Goal: Information Seeking & Learning: Learn about a topic

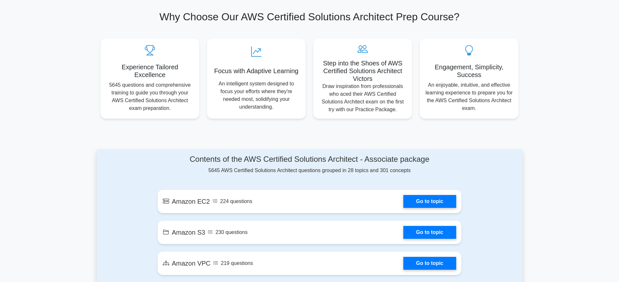
scroll to position [289, 0]
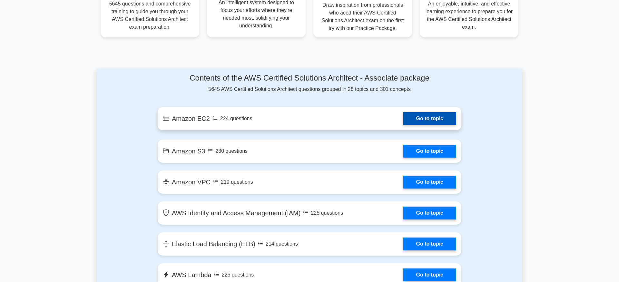
click at [424, 119] on link "Go to topic" at bounding box center [430, 118] width 53 height 13
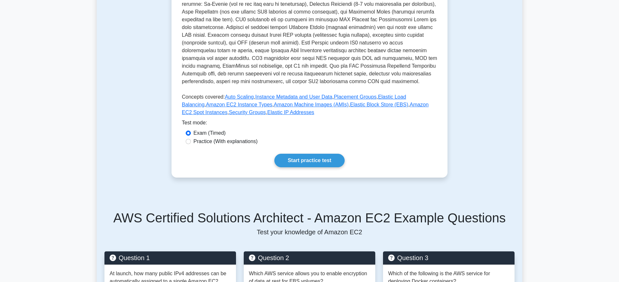
scroll to position [184, 0]
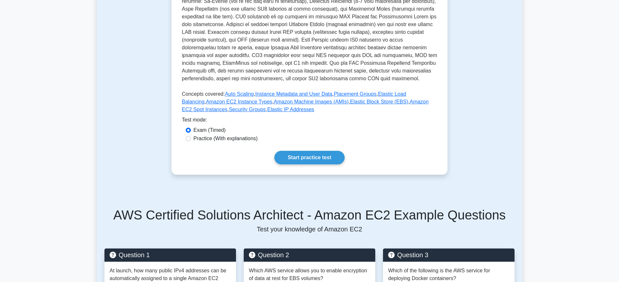
click at [196, 137] on label "Practice (With explanations)" at bounding box center [226, 139] width 64 height 8
click at [191, 137] on input "Practice (With explanations)" at bounding box center [188, 138] width 5 height 5
radio input "true"
click at [313, 154] on link "Start practice test" at bounding box center [310, 158] width 70 height 14
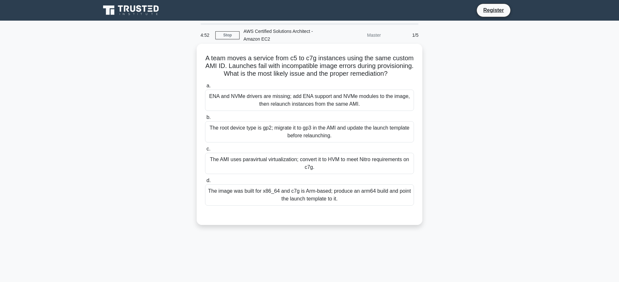
click at [211, 66] on h5 "A team moves a service from c5 to c7g instances using the same custom AMI ID. L…" at bounding box center [310, 66] width 210 height 24
drag, startPoint x: 211, startPoint y: 66, endPoint x: 224, endPoint y: 66, distance: 12.6
click at [223, 66] on h5 "A team moves a service from c5 to c7g instances using the same custom AMI ID. L…" at bounding box center [310, 66] width 210 height 24
drag, startPoint x: 234, startPoint y: 65, endPoint x: 280, endPoint y: 66, distance: 46.5
click at [274, 66] on h5 "A team moves a service from c5 to c7g instances using the same custom AMI ID. L…" at bounding box center [310, 66] width 210 height 24
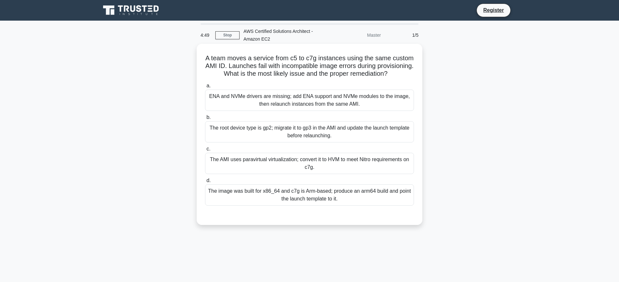
click at [352, 66] on h5 "A team moves a service from c5 to c7g instances using the same custom AMI ID. L…" at bounding box center [310, 66] width 210 height 24
drag, startPoint x: 352, startPoint y: 66, endPoint x: 395, endPoint y: 65, distance: 42.9
click at [395, 65] on h5 "A team moves a service from c5 to c7g instances using the same custom AMI ID. L…" at bounding box center [310, 66] width 210 height 24
click at [233, 73] on h5 "A team moves a service from c5 to c7g instances using the same custom AMI ID. L…" at bounding box center [310, 66] width 210 height 24
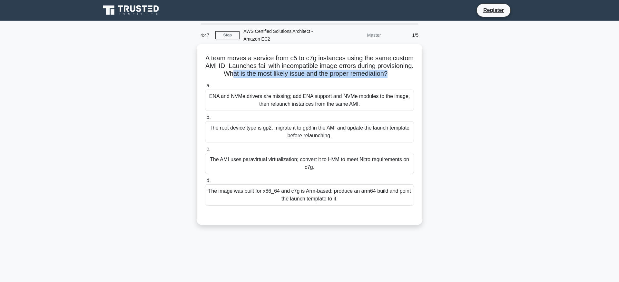
drag, startPoint x: 272, startPoint y: 74, endPoint x: 386, endPoint y: 74, distance: 114.5
click at [386, 74] on h5 "A team moves a service from c5 to c7g instances using the same custom AMI ID. L…" at bounding box center [310, 66] width 210 height 24
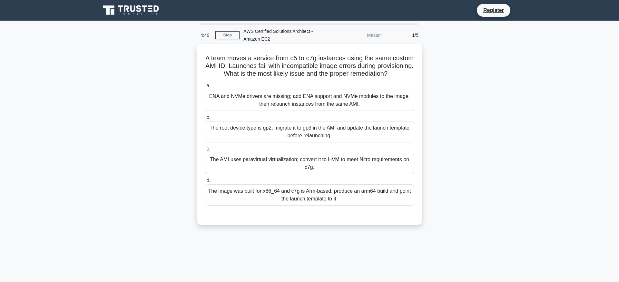
drag, startPoint x: 210, startPoint y: 95, endPoint x: 278, endPoint y: 100, distance: 67.9
click at [278, 100] on div "ENA and NVMe drivers are missing; add ENA support and NVMe modules to the image…" at bounding box center [309, 100] width 209 height 21
click at [277, 96] on div "ENA and NVMe drivers are missing; add ENA support and NVMe modules to the image…" at bounding box center [309, 100] width 209 height 21
click at [205, 88] on input "a. ENA and NVMe drivers are missing; add ENA support and NVMe modules to the im…" at bounding box center [205, 86] width 0 height 4
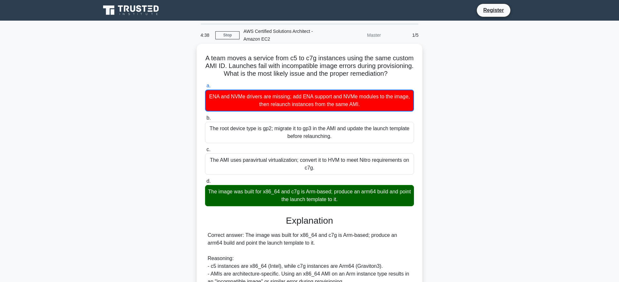
click at [275, 204] on div "The image was built for x86_64 and c7g is Arm-based; produce an arm64 build and…" at bounding box center [309, 195] width 209 height 21
click at [205, 184] on input "d. The image was built for x86_64 and c7g is Arm-based; produce an arm64 build …" at bounding box center [205, 181] width 0 height 4
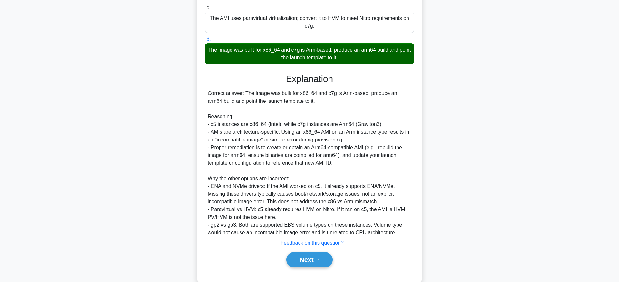
scroll to position [155, 0]
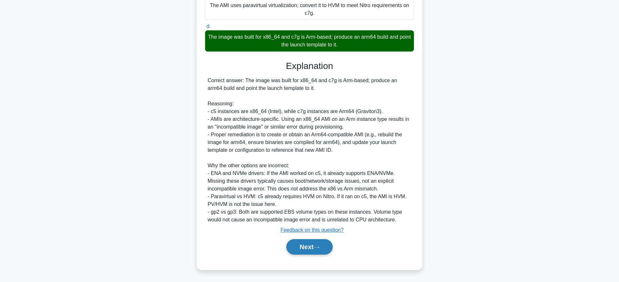
click at [308, 245] on button "Next" at bounding box center [309, 246] width 46 height 15
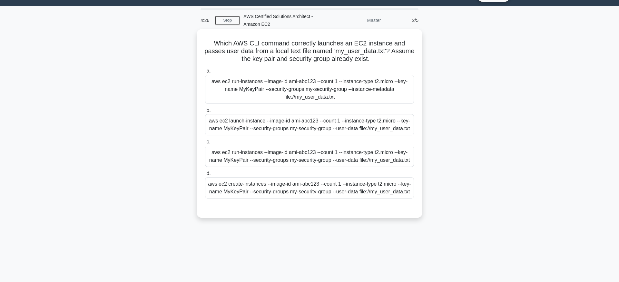
scroll to position [0, 0]
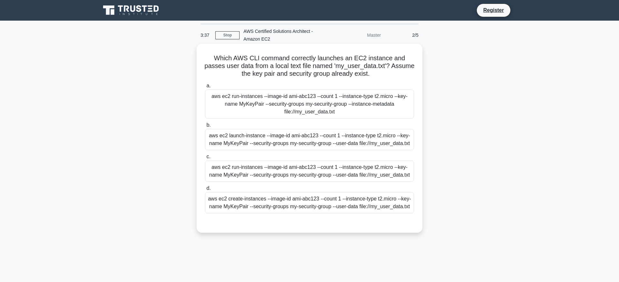
click at [354, 169] on div "aws ec2 run-instances --image-id ami-abc123 --count 1 --instance-type t2.micro …" at bounding box center [309, 171] width 209 height 21
click at [205, 159] on input "c. aws ec2 run-instances --image-id ami-abc123 --count 1 --instance-type t2.mic…" at bounding box center [205, 157] width 0 height 4
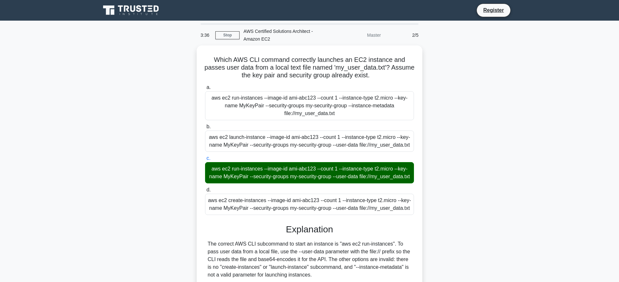
scroll to position [66, 0]
